Goal: Task Accomplishment & Management: Complete application form

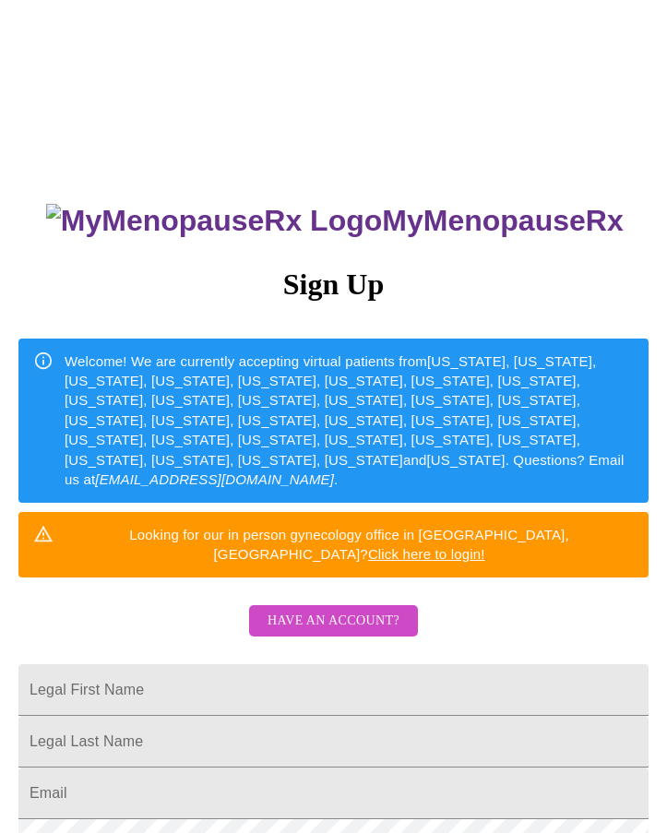
click at [483, 278] on h3 "Sign Up" at bounding box center [333, 285] width 630 height 34
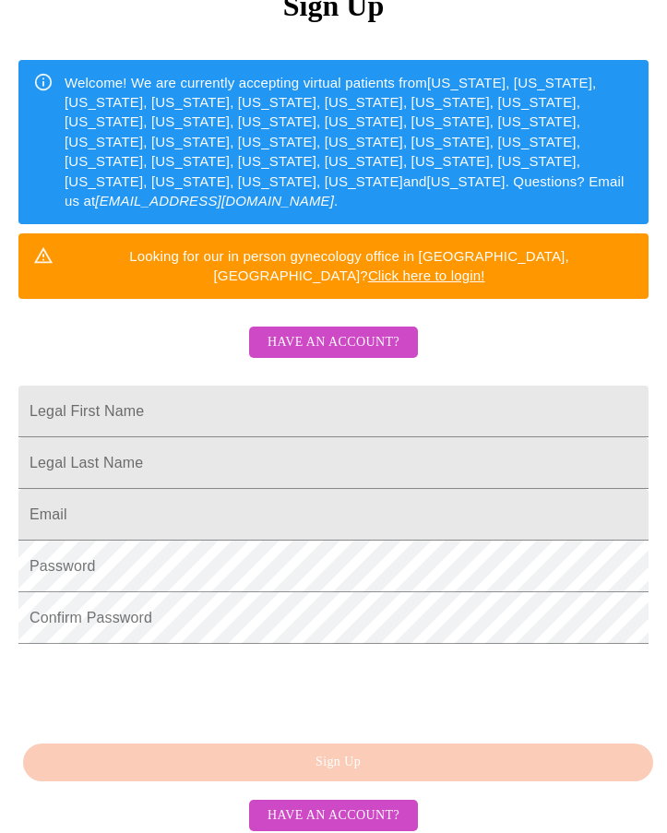
scroll to position [310, 0]
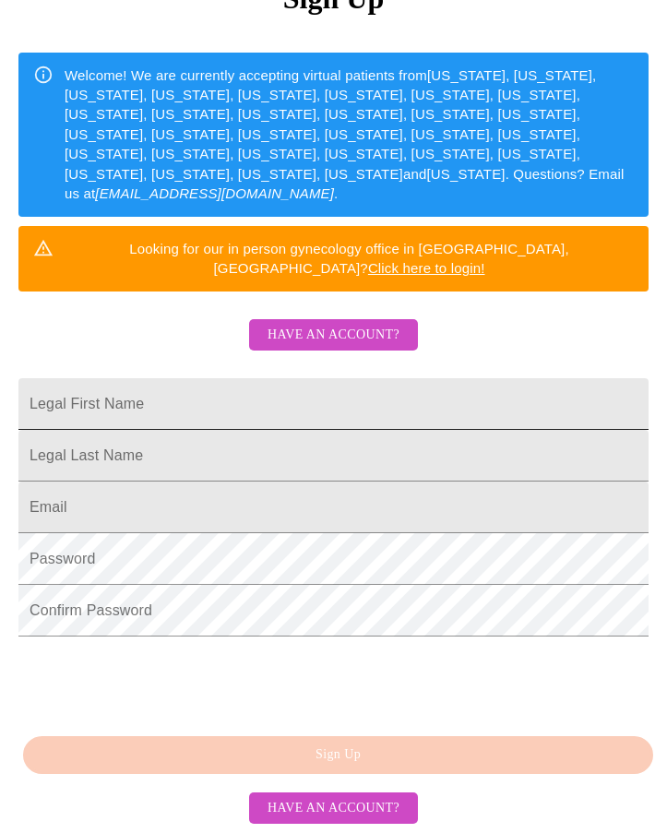
click at [123, 378] on input "Legal First Name" at bounding box center [333, 404] width 630 height 52
type input "[EMAIL_ADDRESS][DOMAIN_NAME]"
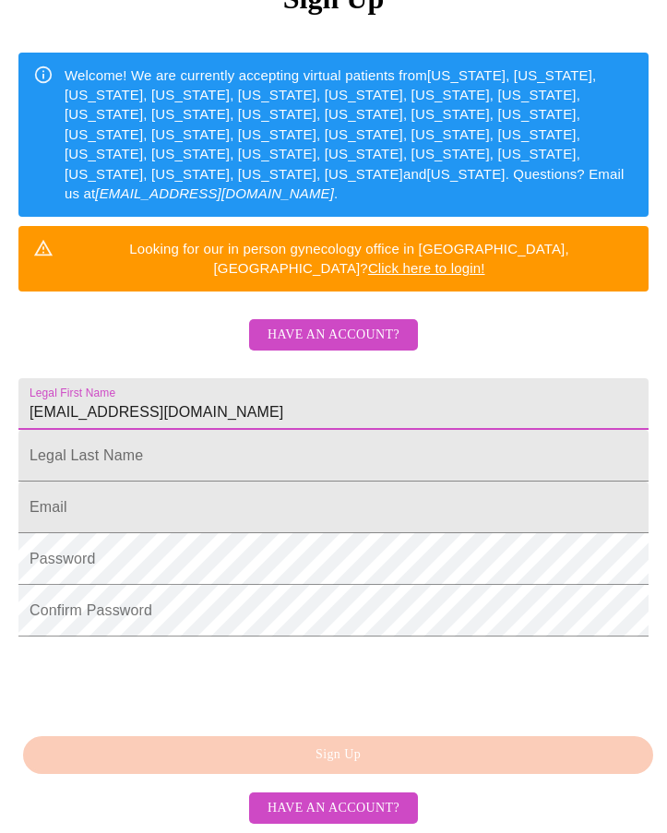
click at [112, 378] on input "[EMAIL_ADDRESS][DOMAIN_NAME]" at bounding box center [333, 404] width 630 height 52
click at [113, 378] on input "[EMAIL_ADDRESS][DOMAIN_NAME]" at bounding box center [333, 404] width 630 height 52
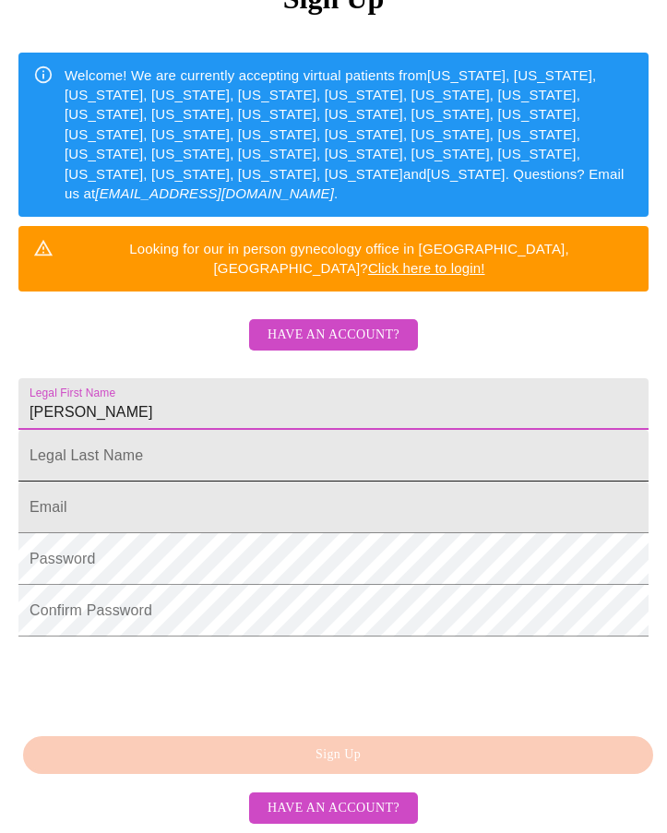
type input "[PERSON_NAME]"
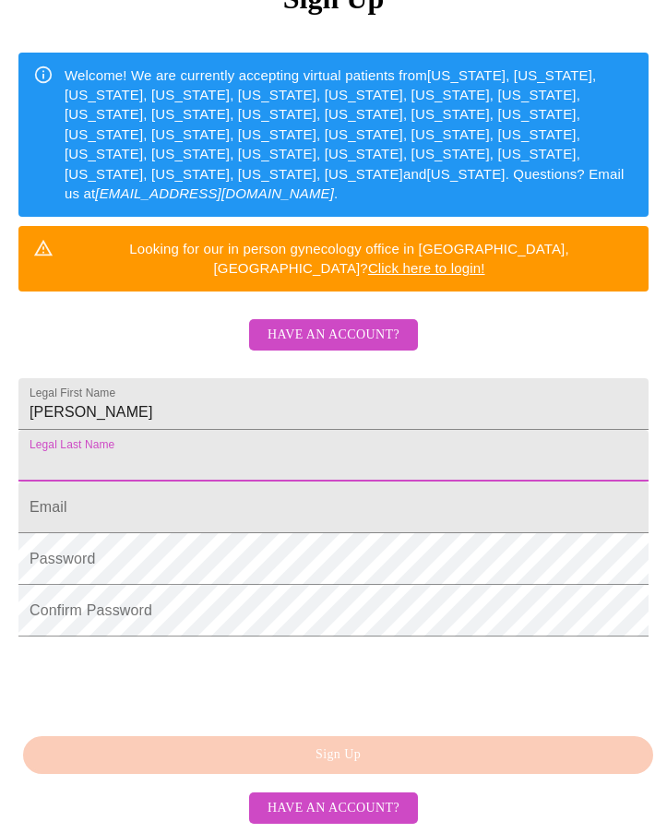
click at [89, 430] on input "Legal First Name" at bounding box center [333, 456] width 630 height 52
click at [78, 430] on input "Legal First Name" at bounding box center [333, 456] width 630 height 52
type input "[PERSON_NAME]"
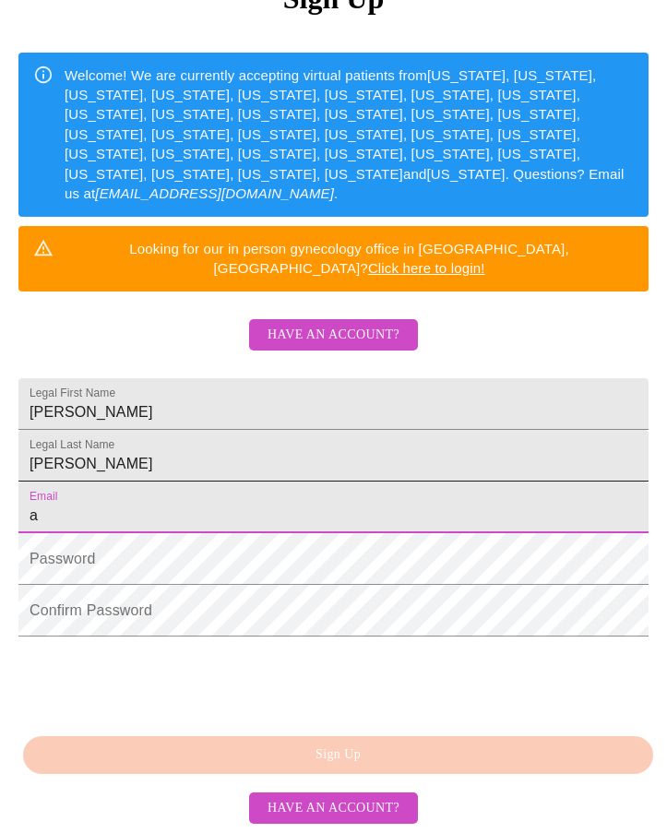
type input "[EMAIL_ADDRESS][DOMAIN_NAME]"
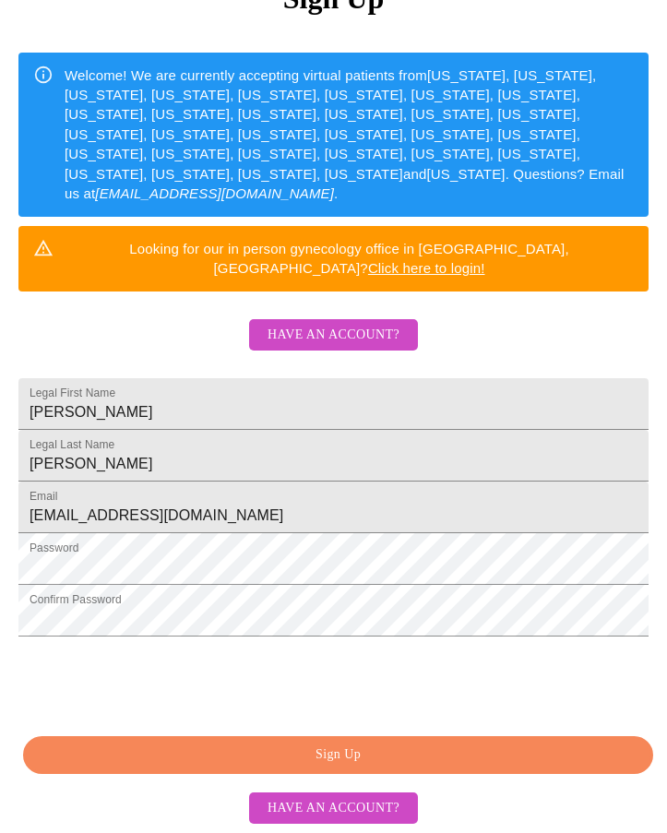
click at [314, 638] on html "MyMenopauseRx Sign Up Welcome! We are currently accepting virtual patients from…" at bounding box center [333, 221] width 667 height 1015
click at [328, 751] on span "Sign Up" at bounding box center [338, 755] width 588 height 23
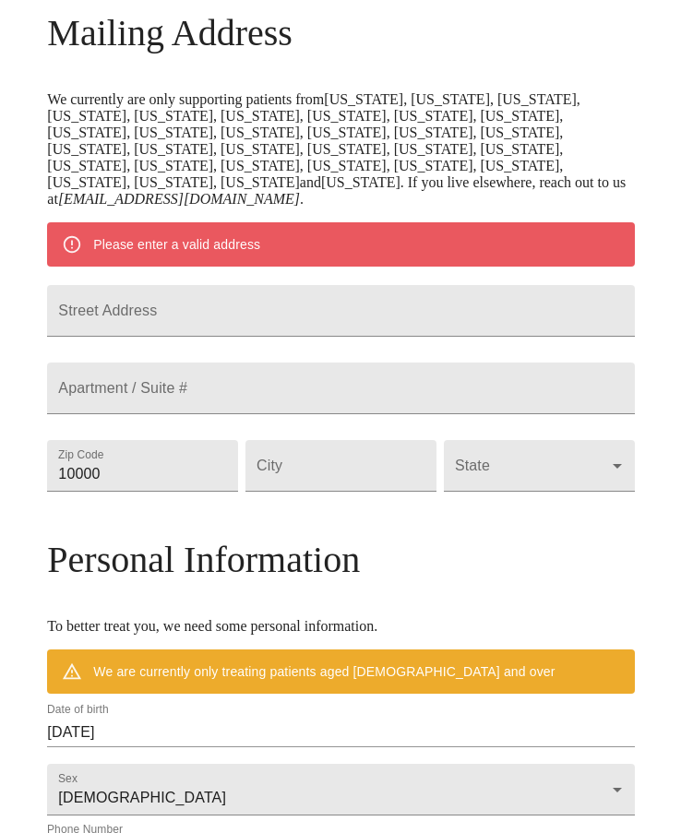
scroll to position [238, 0]
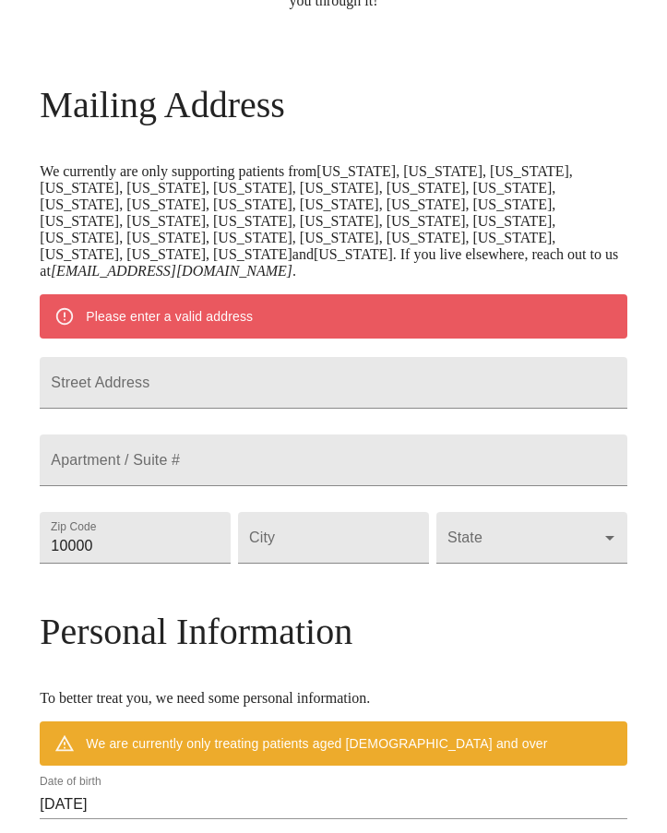
click at [391, 221] on p "We currently are only supporting patients from [US_STATE], [US_STATE], [US_STAT…" at bounding box center [333, 221] width 587 height 116
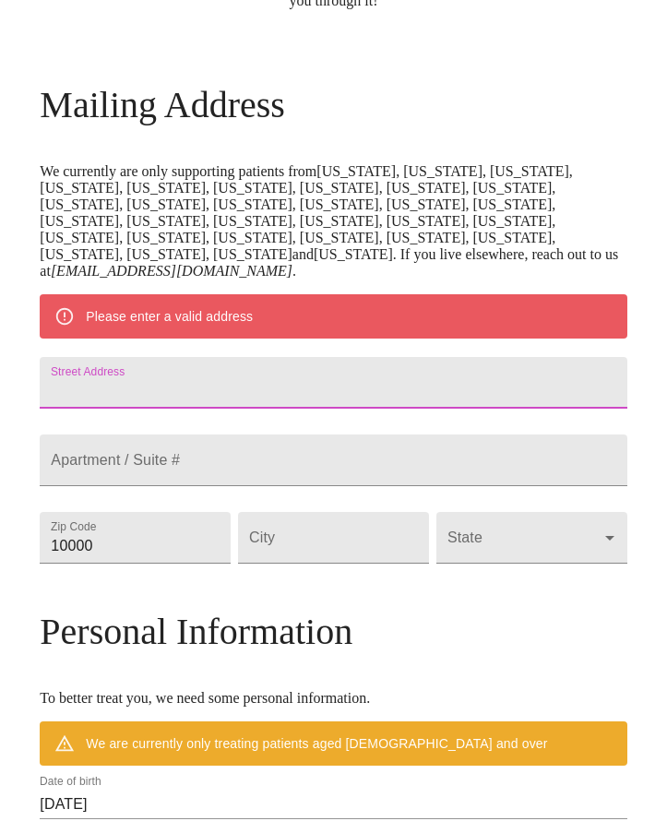
click at [79, 377] on input "Street Address" at bounding box center [333, 383] width 587 height 52
type input "[STREET_ADDRESS]"
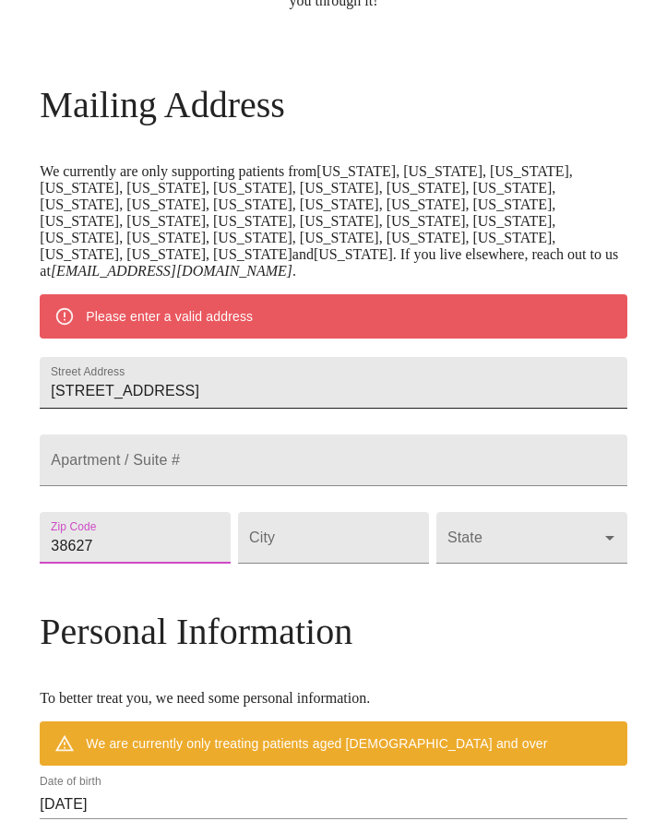
type input "38627"
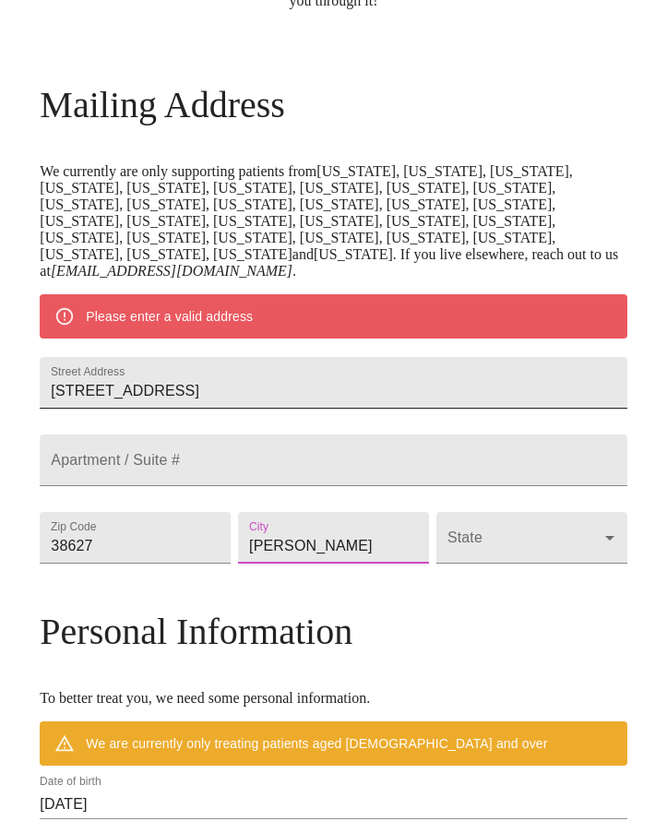
type input "[PERSON_NAME]"
click at [578, 556] on body "MyMenopauseRx Welcome to MyMenopauseRx Since it's your first time here, you'll …" at bounding box center [333, 538] width 652 height 1538
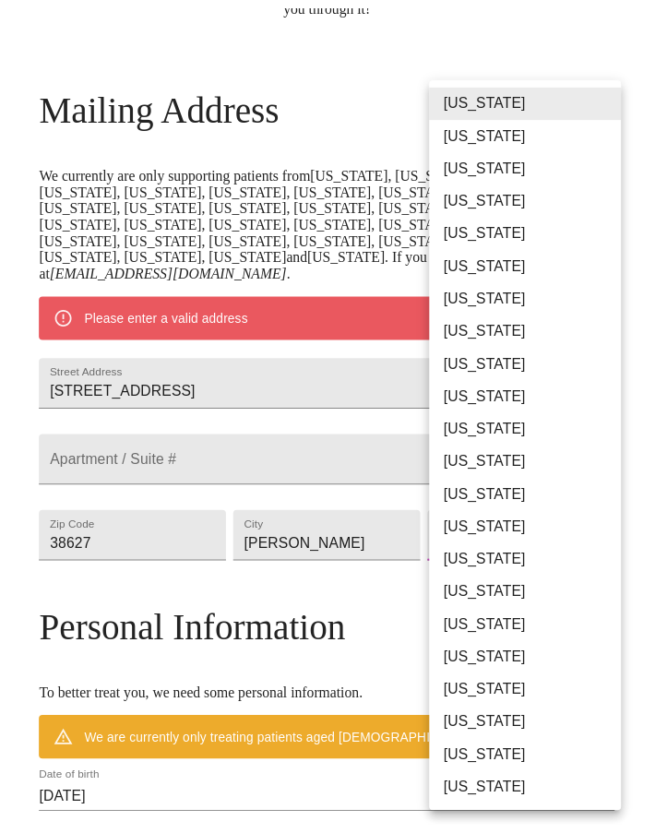
scroll to position [215, 0]
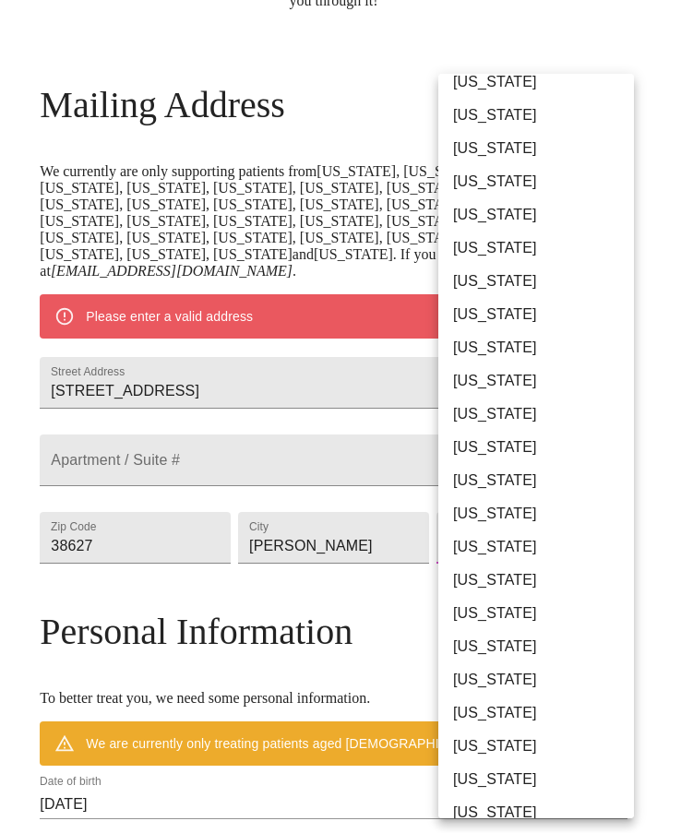
click at [503, 652] on li "[US_STATE]" at bounding box center [542, 646] width 209 height 33
type input "[US_STATE]"
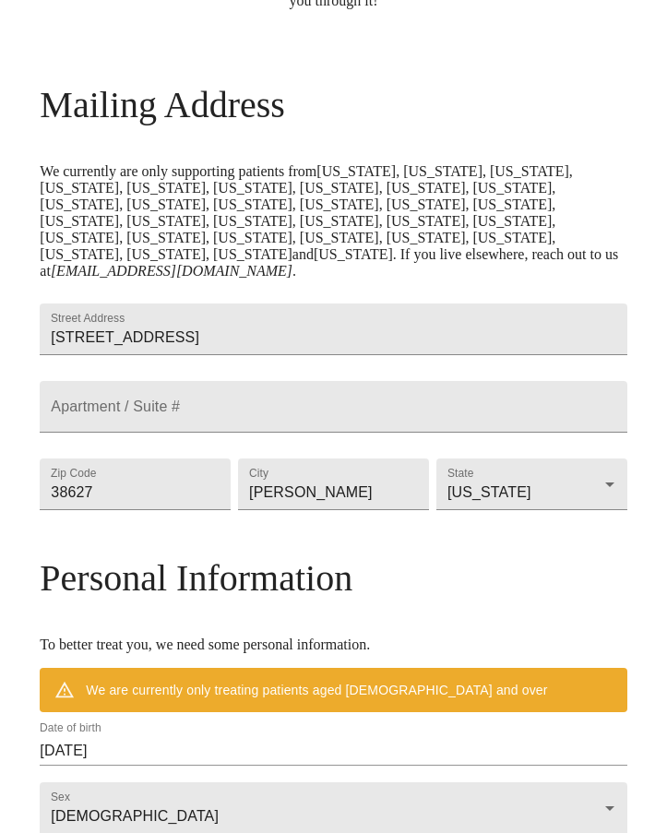
click at [435, 578] on div "Mailing Address We currently are only supporting patients from [US_STATE], [US_…" at bounding box center [333, 668] width 587 height 1171
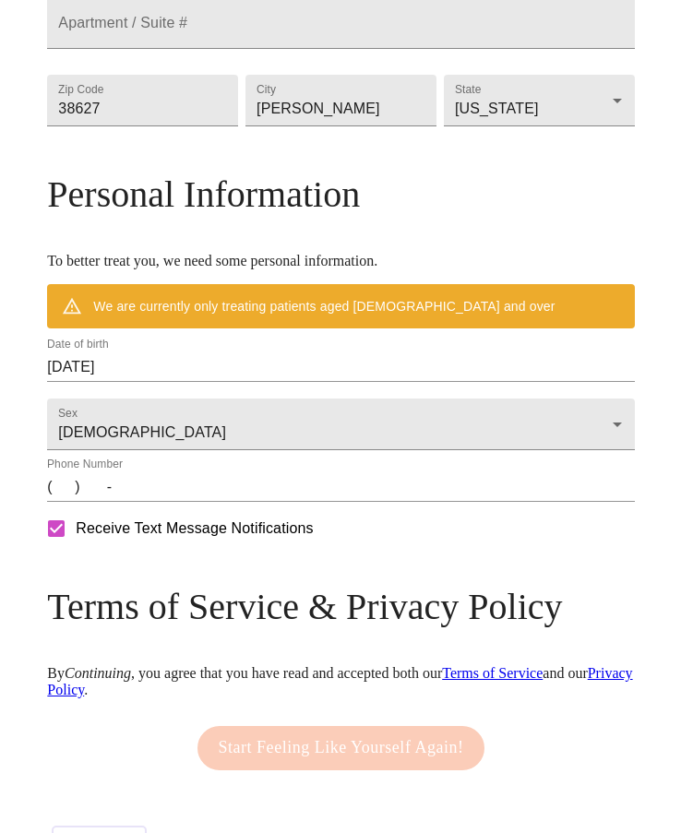
scroll to position [669, 0]
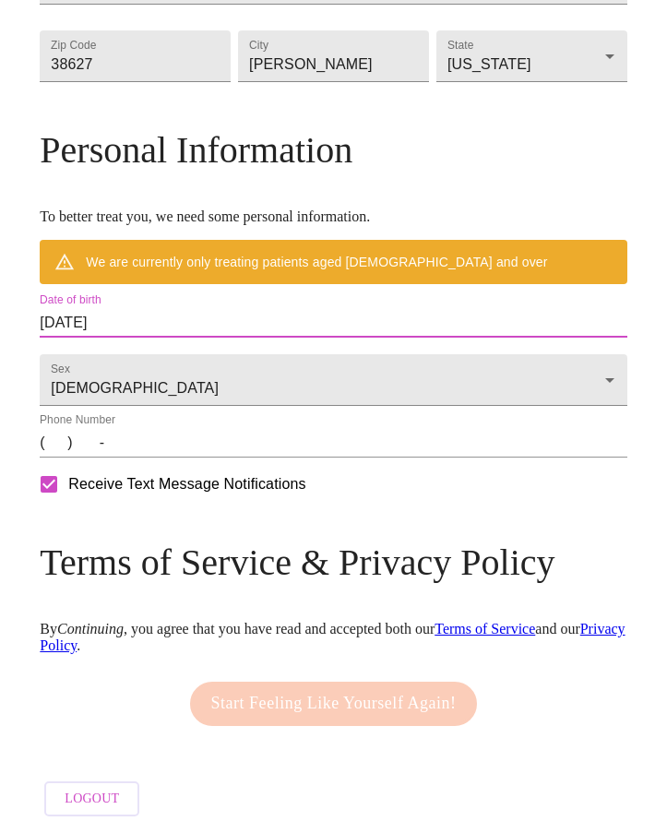
click at [54, 337] on input "[DATE]" at bounding box center [333, 323] width 587 height 30
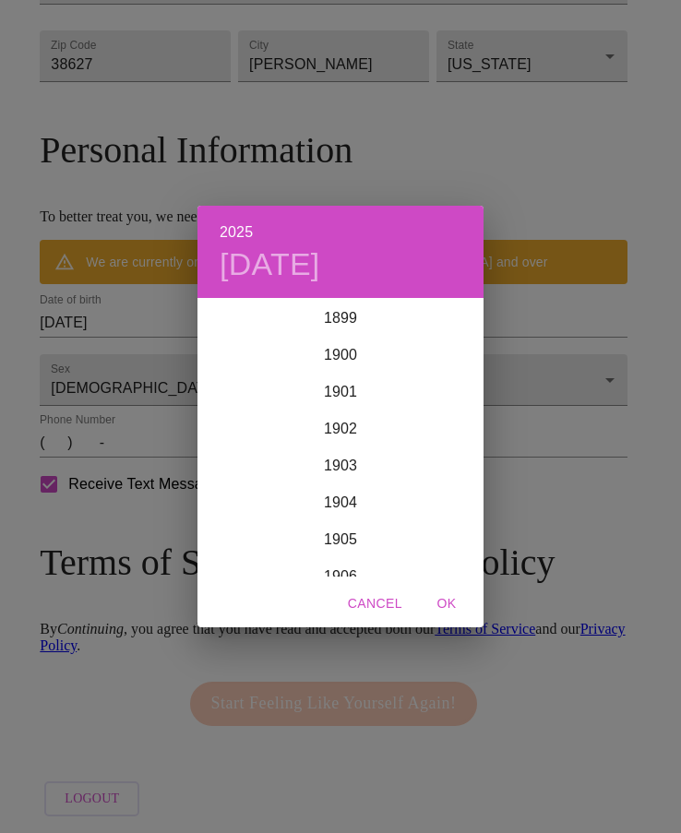
scroll to position [4539, 0]
click at [53, 337] on div "2025 [DATE] 1900 1901 1902 1903 1904 1905 1906 1907 1908 1909 1910 1911 1912 19…" at bounding box center [340, 416] width 681 height 833
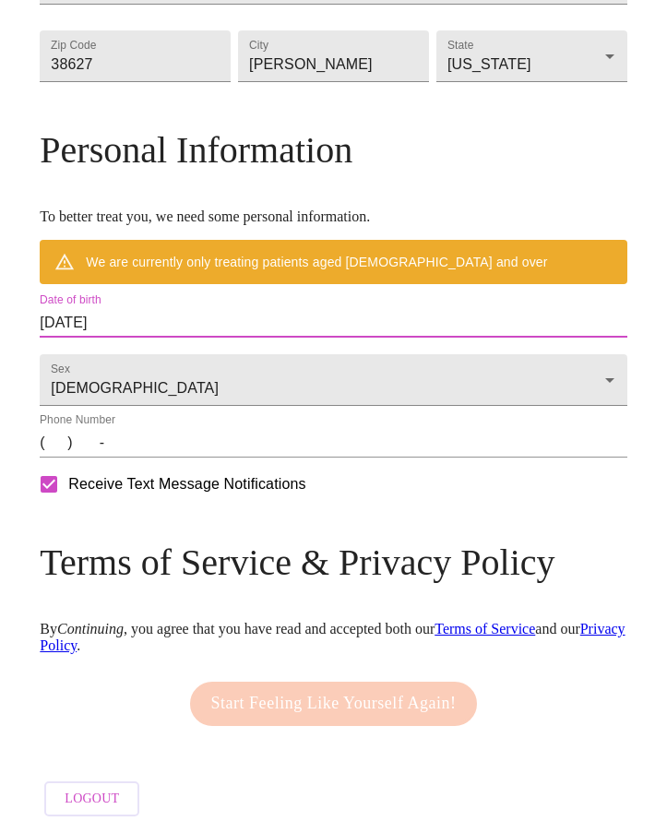
click at [51, 338] on input "[DATE]" at bounding box center [333, 323] width 587 height 30
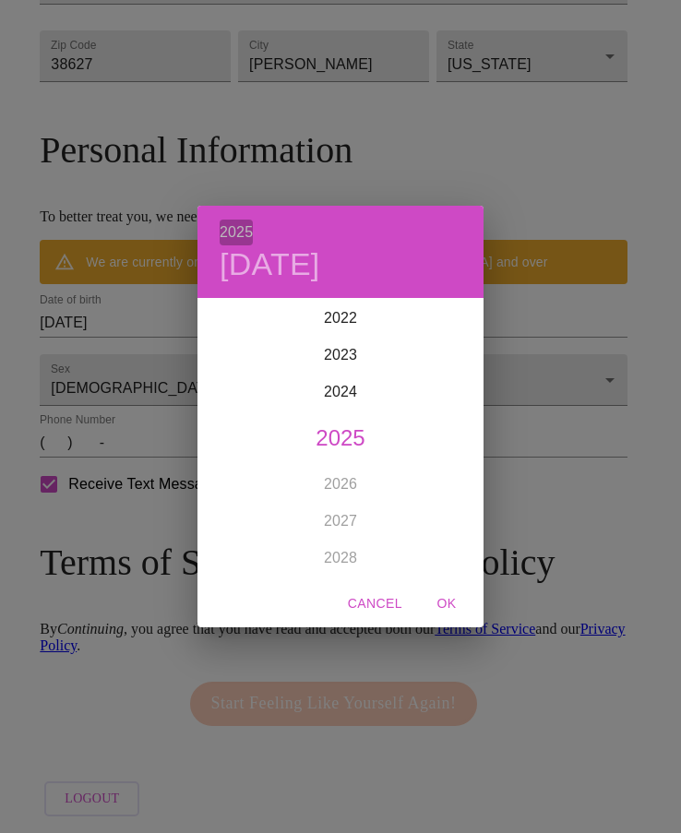
click at [249, 226] on h6 "2025" at bounding box center [236, 233] width 33 height 26
click at [269, 256] on h4 "[DATE]" at bounding box center [270, 264] width 101 height 39
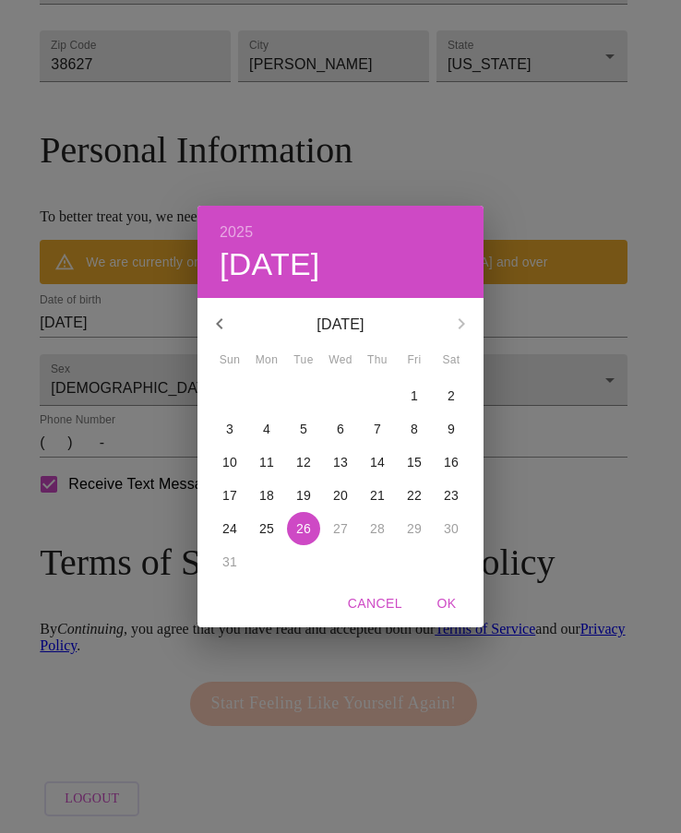
click at [320, 267] on h4 "[DATE]" at bounding box center [270, 264] width 101 height 39
click at [246, 237] on h6 "2025" at bounding box center [236, 233] width 33 height 26
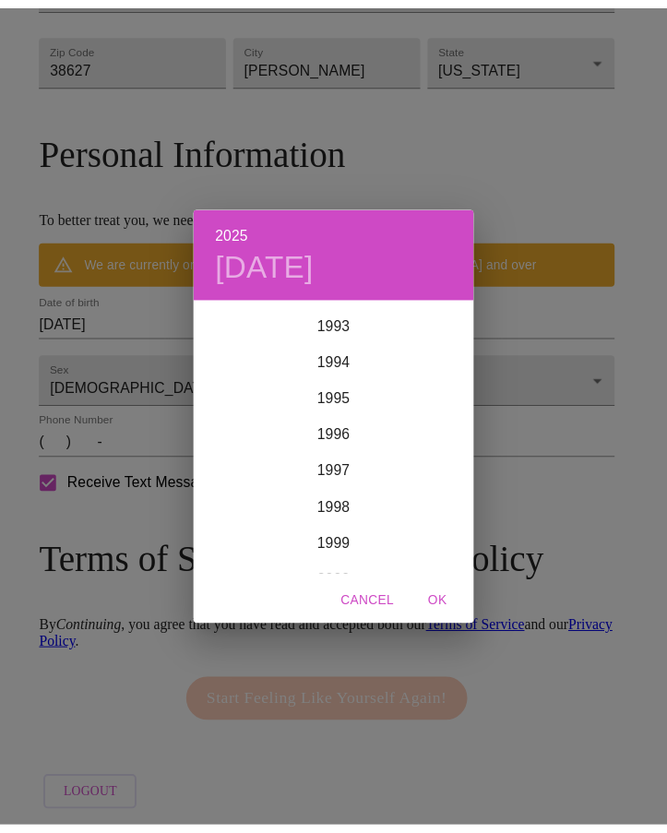
scroll to position [3248, 0]
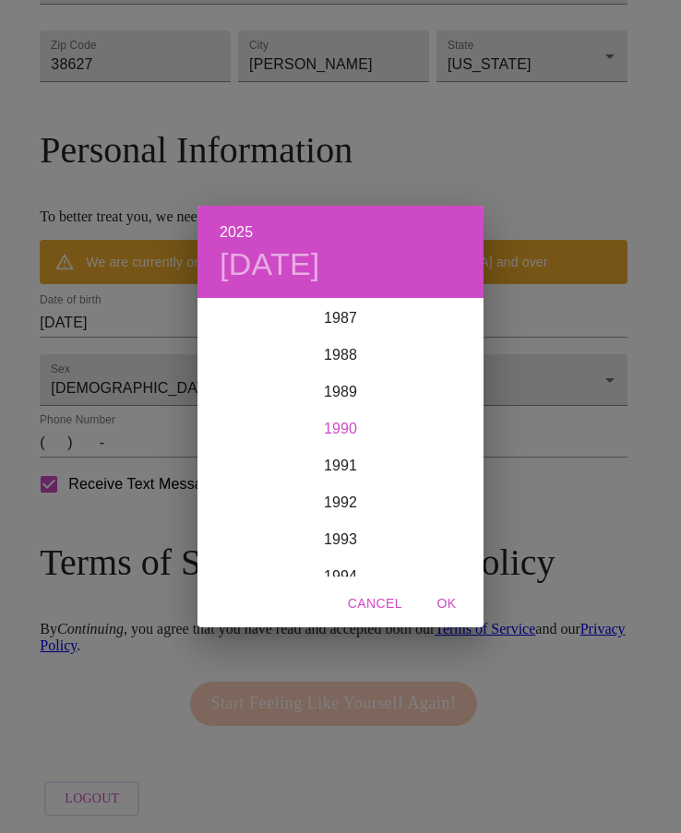
click at [340, 425] on div "1990" at bounding box center [340, 429] width 286 height 37
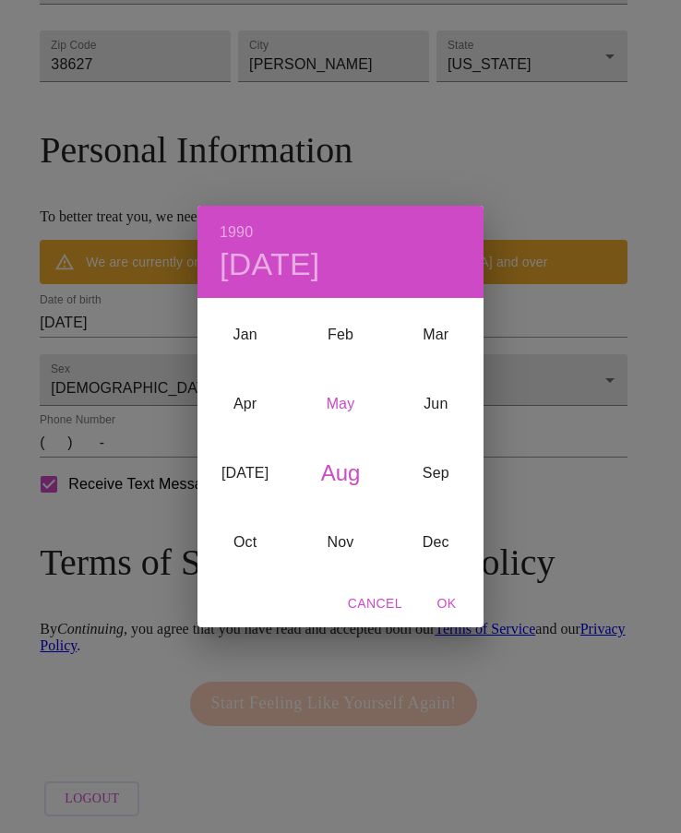
click at [341, 397] on div "May" at bounding box center [339, 403] width 95 height 69
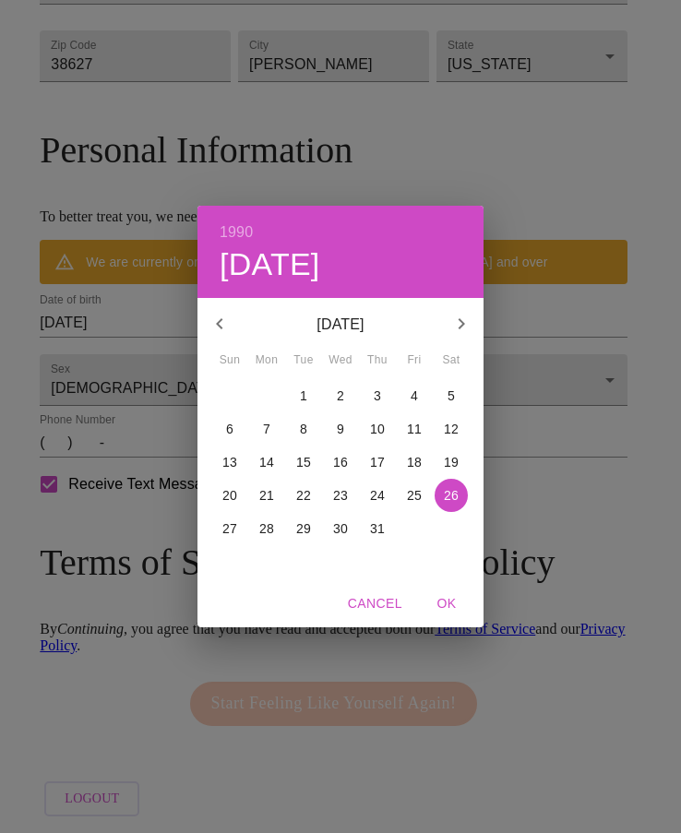
click at [379, 460] on p "17" at bounding box center [377, 462] width 15 height 18
click at [446, 596] on span "OK" at bounding box center [446, 603] width 44 height 23
type input "[DATE]"
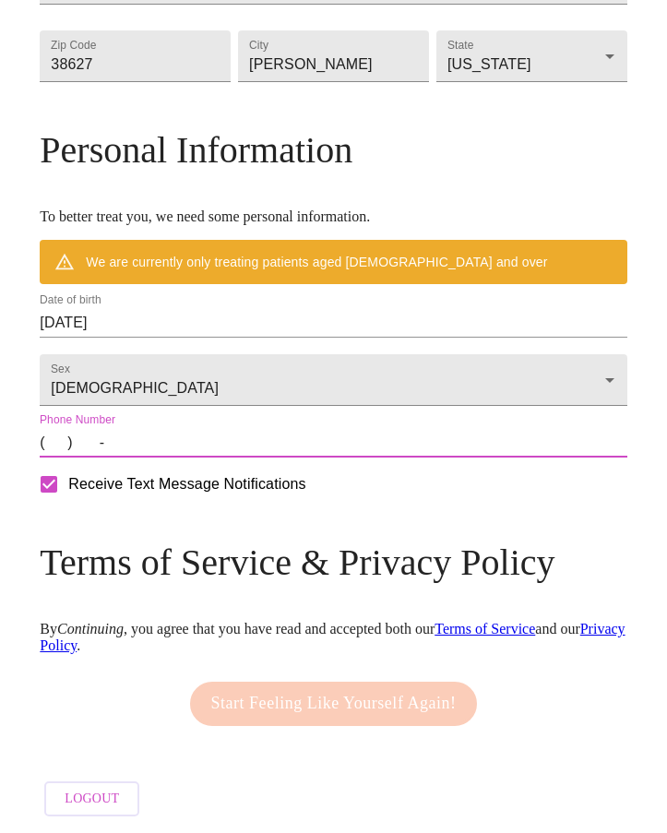
click at [52, 458] on input "(   )    -" at bounding box center [333, 443] width 587 height 30
type input "[PHONE_NUMBER]"
click at [165, 410] on div "Sex [DEMOGRAPHIC_DATA] [DEMOGRAPHIC_DATA]" at bounding box center [333, 375] width 594 height 68
click at [126, 507] on div "Receive Text Message Notifications" at bounding box center [333, 484] width 594 height 46
click at [240, 279] on div "We are currently only treating patients aged [DEMOGRAPHIC_DATA] and over" at bounding box center [316, 261] width 461 height 33
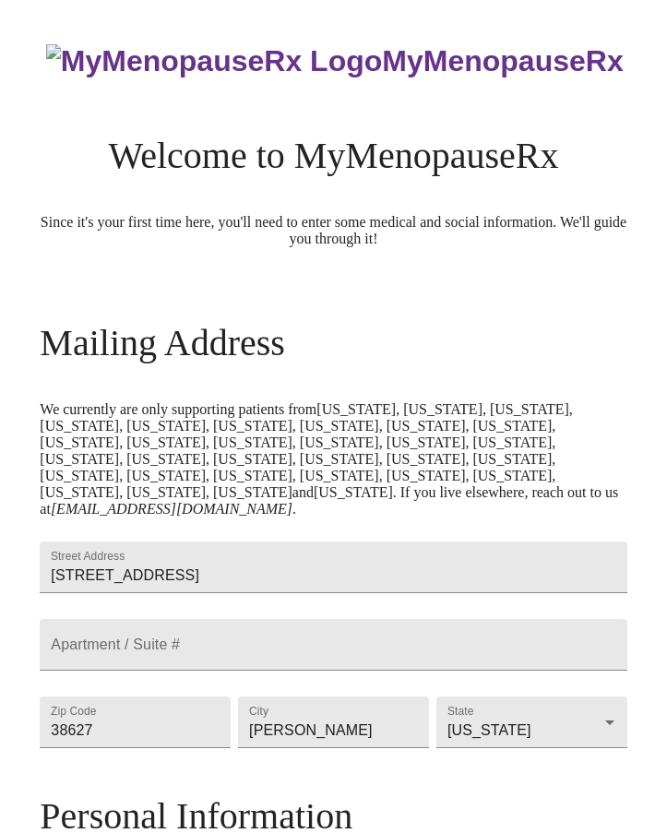
scroll to position [238, 0]
